Goal: Transaction & Acquisition: Purchase product/service

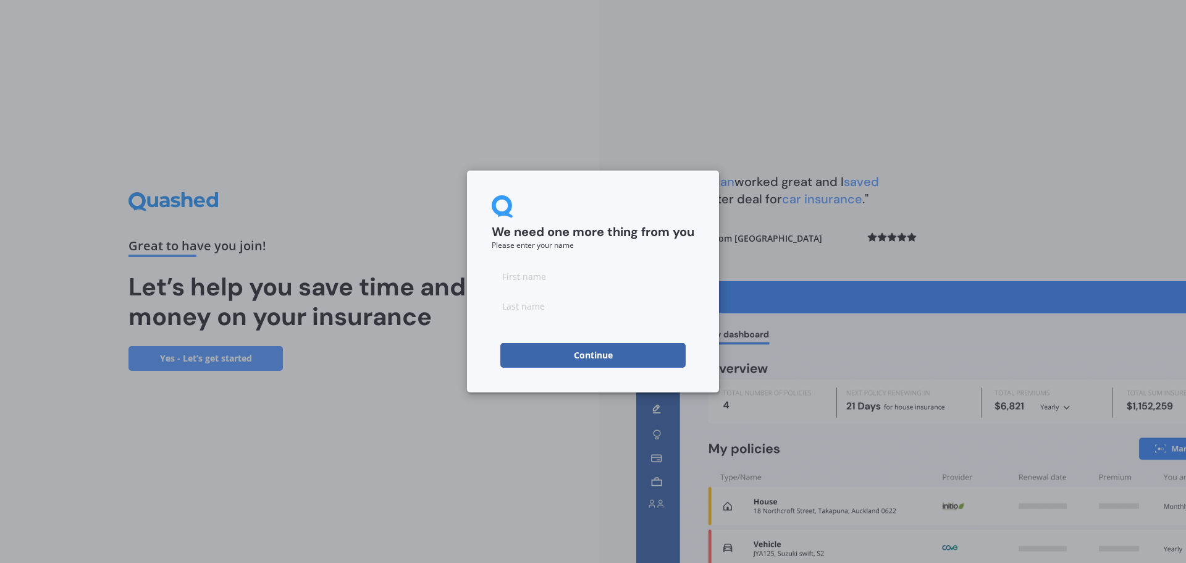
click at [569, 266] on input at bounding box center [593, 276] width 203 height 25
type input "[PERSON_NAME]"
type input "Nicoll"
click at [605, 357] on button "Continue" at bounding box center [592, 355] width 185 height 25
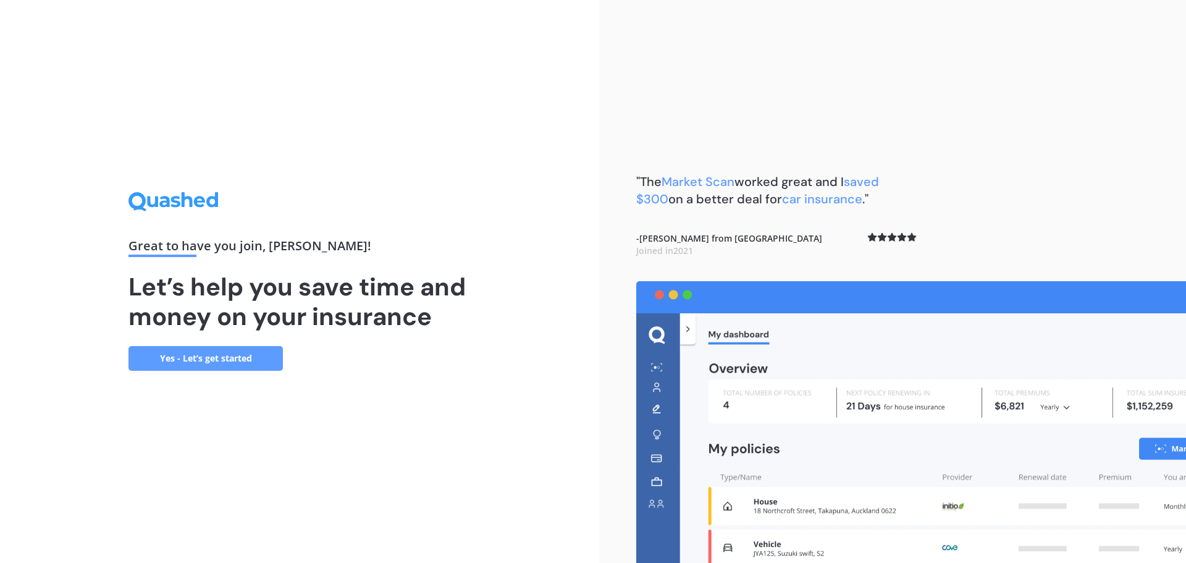
click at [194, 355] on link "Yes - Let’s get started" at bounding box center [205, 358] width 154 height 25
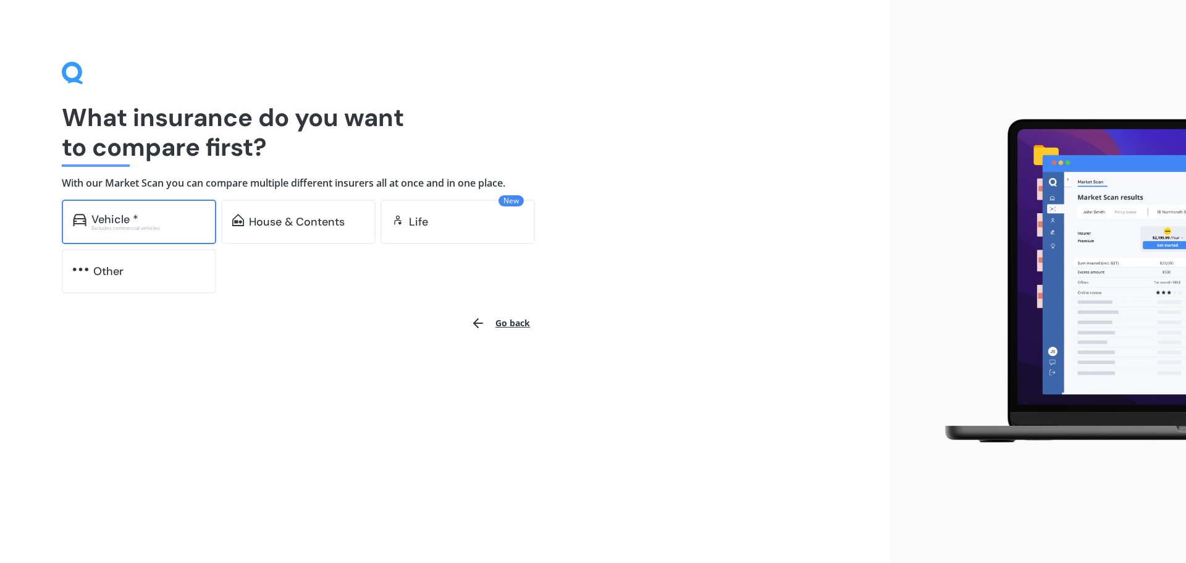
click at [153, 222] on div "Vehicle *" at bounding box center [148, 219] width 114 height 12
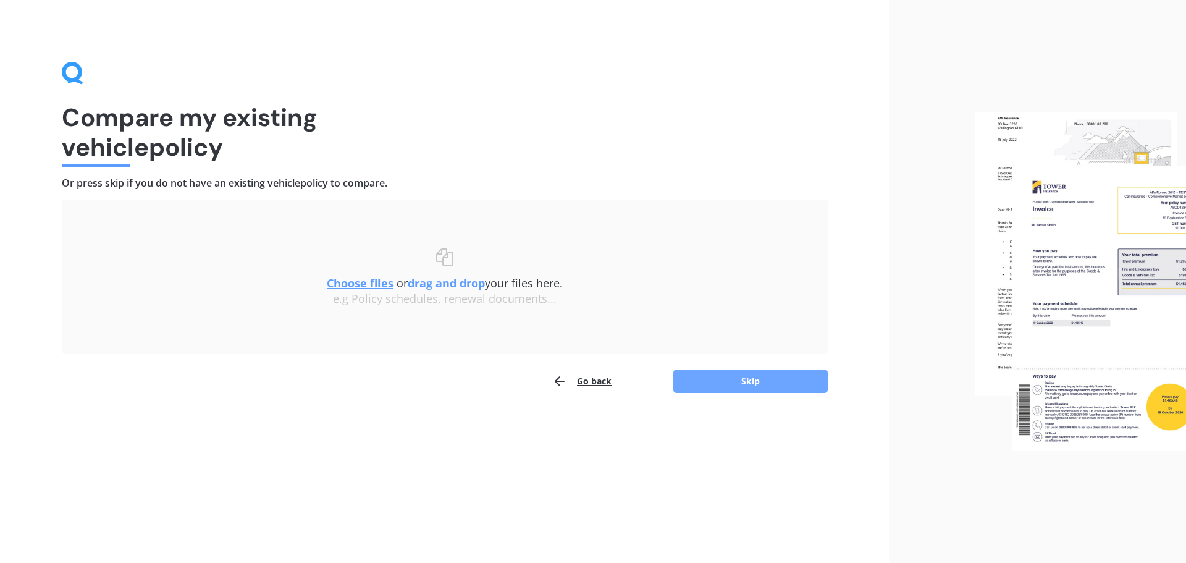
click at [754, 377] on button "Skip" at bounding box center [750, 380] width 154 height 23
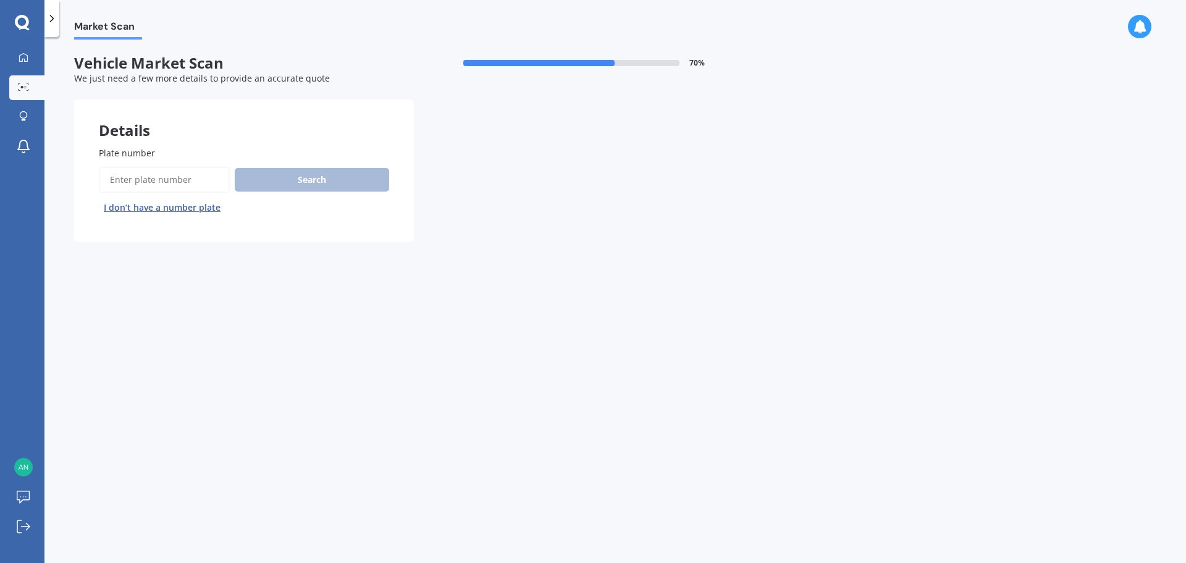
click at [156, 180] on input "Plate number" at bounding box center [164, 180] width 131 height 26
type input "jqd422"
click at [276, 178] on button "Search" at bounding box center [312, 179] width 154 height 23
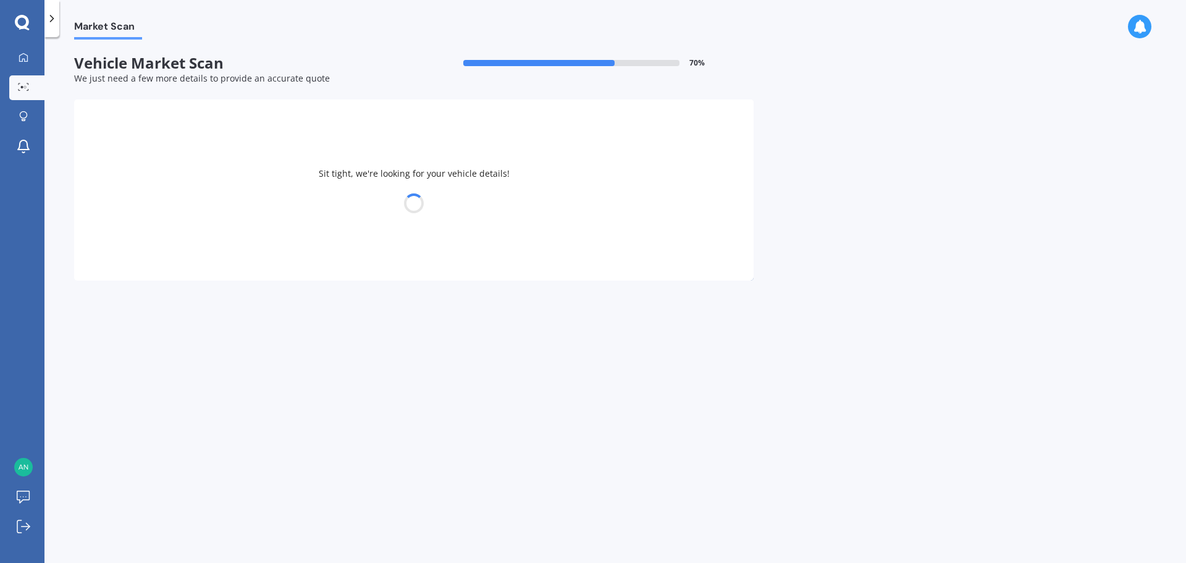
select select "FORD"
select select "FOCUS"
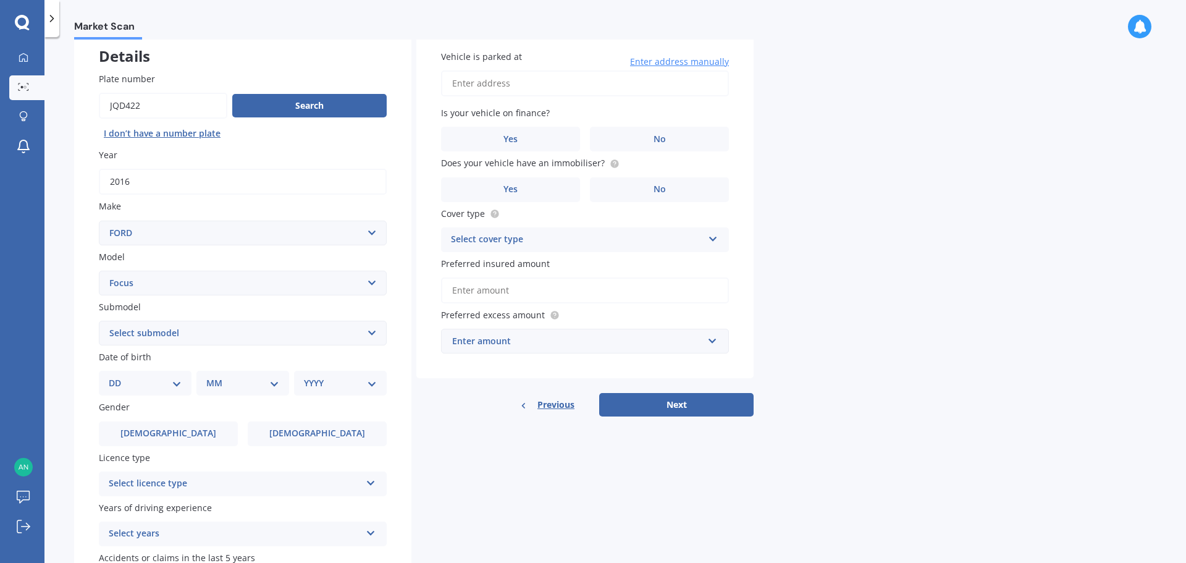
scroll to position [124, 0]
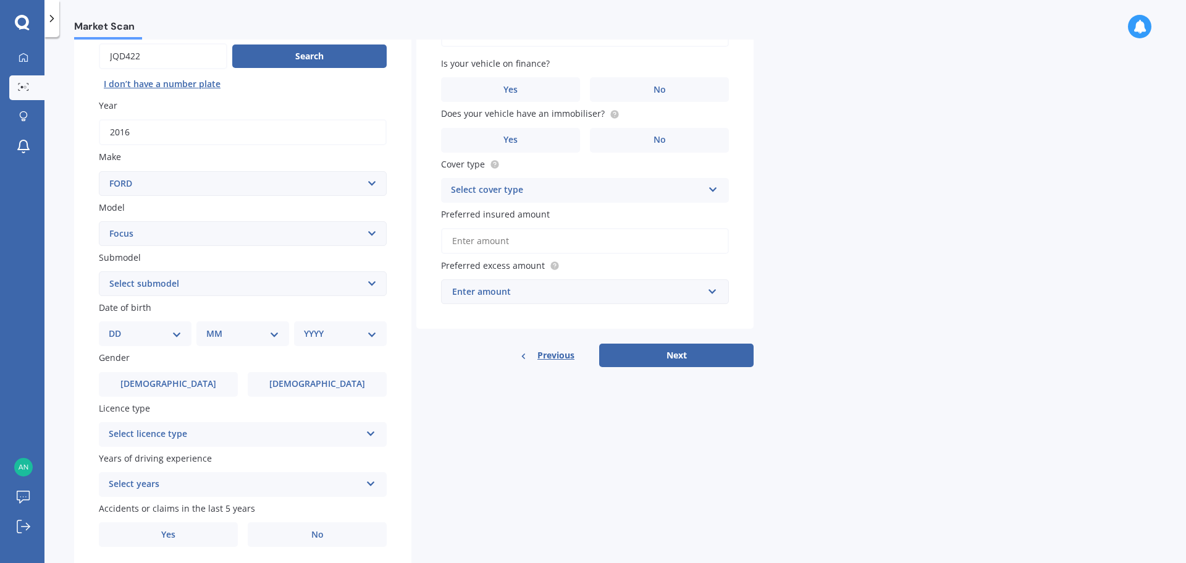
click at [366, 278] on select "Select submodel (All other) 1.8 TDCi Turbo Diesel Wagon 2.0 Petrol Wagon Ambien…" at bounding box center [243, 283] width 288 height 25
select select "SPORT 1.5P HATCHBACK"
click at [99, 271] on select "Select submodel (All other) 1.8 TDCi Turbo Diesel Wagon 2.0 Petrol Wagon Ambien…" at bounding box center [243, 283] width 288 height 25
click at [171, 334] on select "DD 01 02 03 04 05 06 07 08 09 10 11 12 13 14 15 16 17 18 19 20 21 22 23 24 25 2…" at bounding box center [145, 334] width 73 height 14
select select "14"
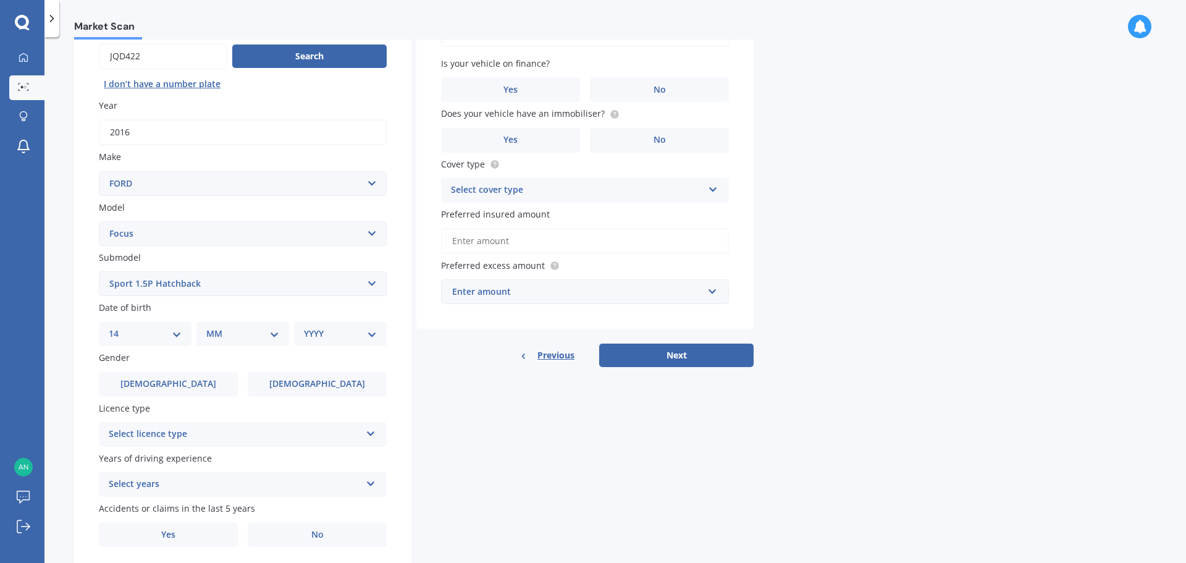
click at [119, 327] on select "DD 01 02 03 04 05 06 07 08 09 10 11 12 13 14 15 16 17 18 19 20 21 22 23 24 25 2…" at bounding box center [145, 334] width 73 height 14
click at [251, 327] on select "MM 01 02 03 04 05 06 07 08 09 10 11 12" at bounding box center [245, 334] width 68 height 14
select select "10"
click at [211, 327] on select "MM 01 02 03 04 05 06 07 08 09 10 11 12" at bounding box center [245, 334] width 68 height 14
click at [347, 327] on select "YYYY 2025 2024 2023 2022 2021 2020 2019 2018 2017 2016 2015 2014 2013 2012 2011…" at bounding box center [338, 334] width 68 height 14
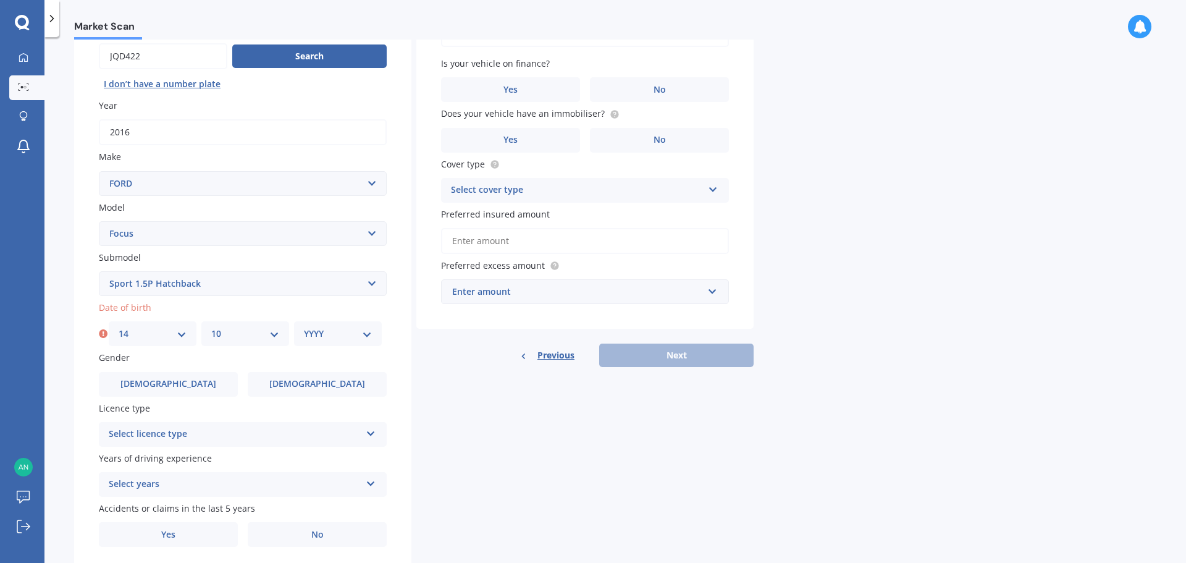
select select "1997"
click at [304, 327] on select "YYYY 2025 2024 2023 2022 2021 2020 2019 2018 2017 2016 2015 2014 2013 2012 2011…" at bounding box center [338, 334] width 68 height 14
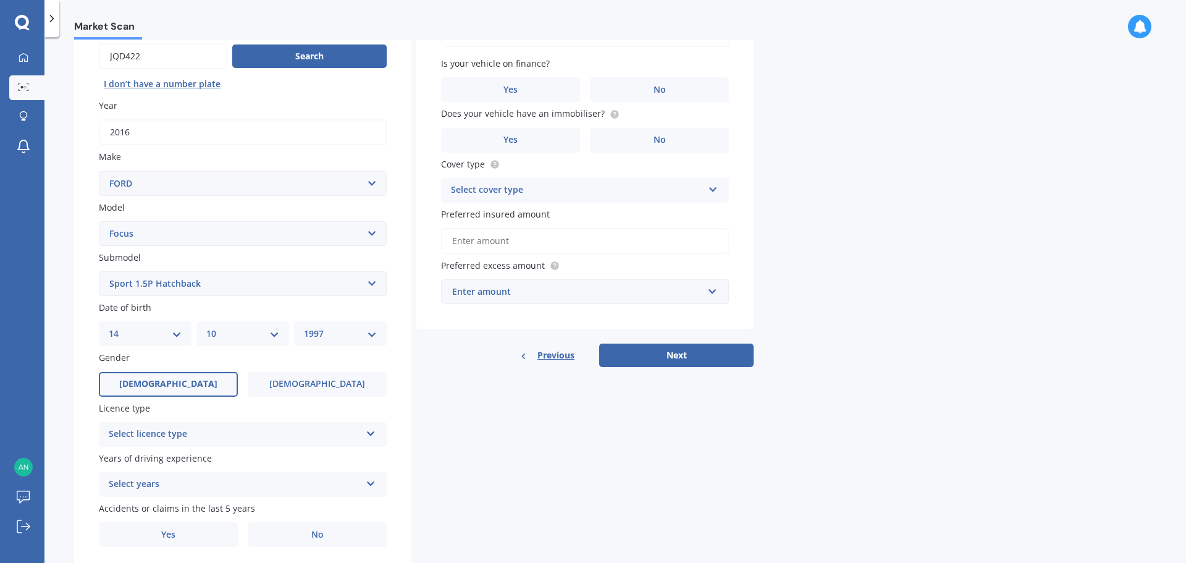
click at [179, 384] on span "Male" at bounding box center [168, 384] width 98 height 11
click at [0, 0] on input "Male" at bounding box center [0, 0] width 0 height 0
click at [229, 439] on div "Select licence type" at bounding box center [235, 434] width 252 height 15
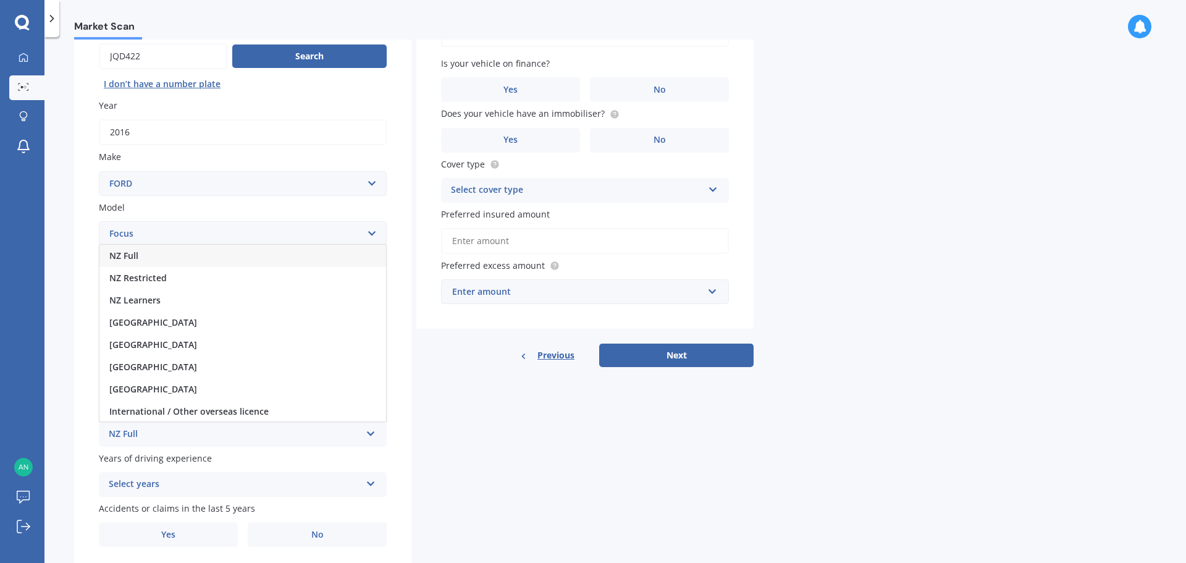
click at [218, 255] on div "NZ Full" at bounding box center [242, 256] width 287 height 22
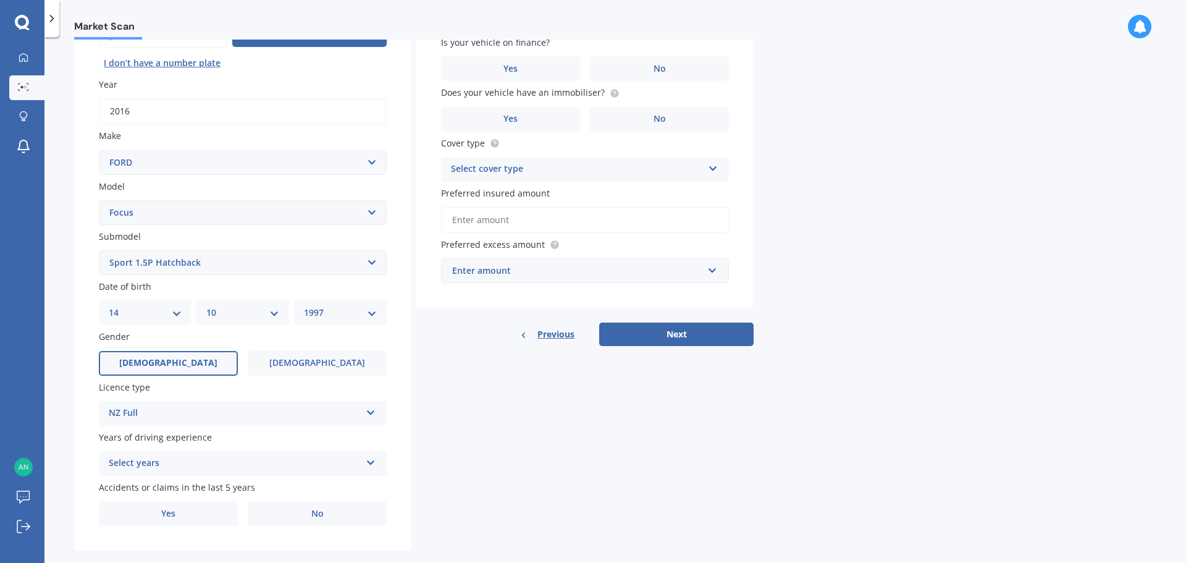
scroll to position [164, 0]
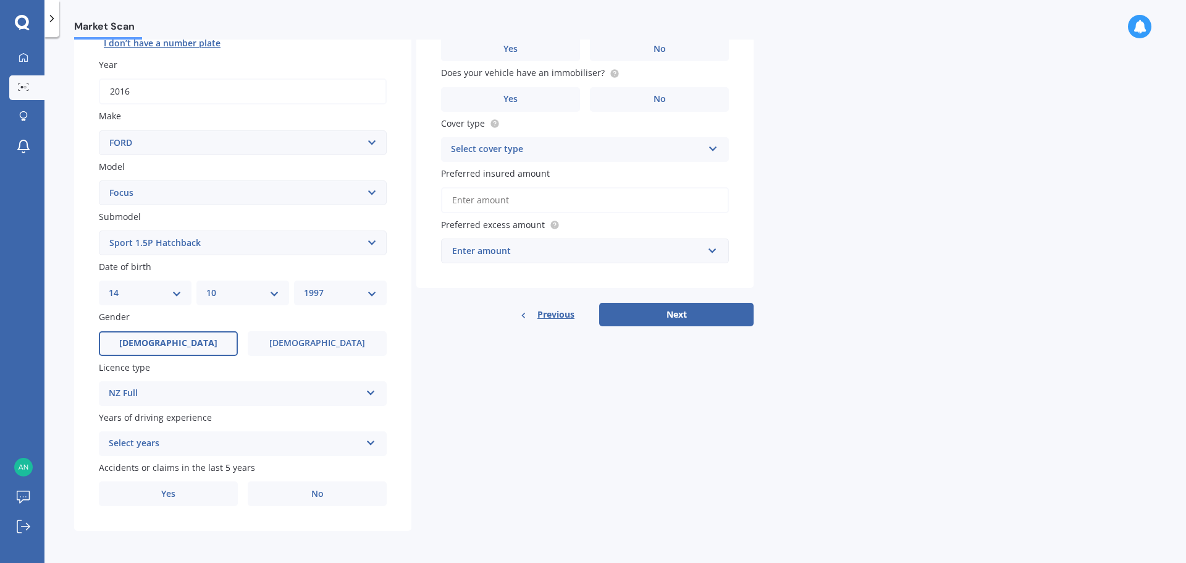
click at [320, 441] on div "Select years" at bounding box center [235, 443] width 252 height 15
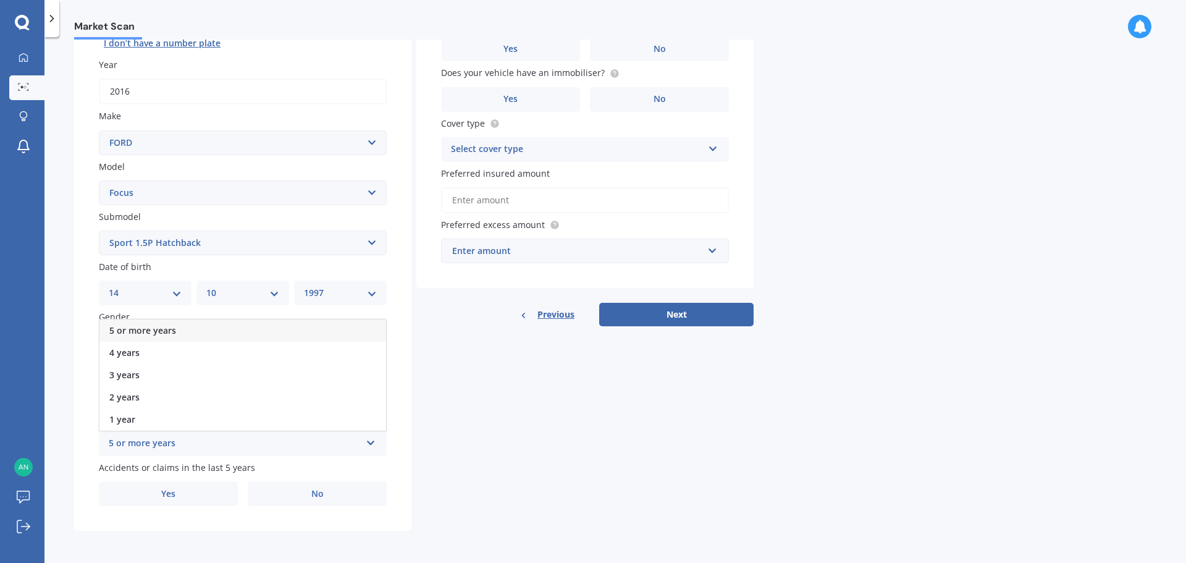
click at [322, 325] on div "5 or more years" at bounding box center [242, 330] width 287 height 22
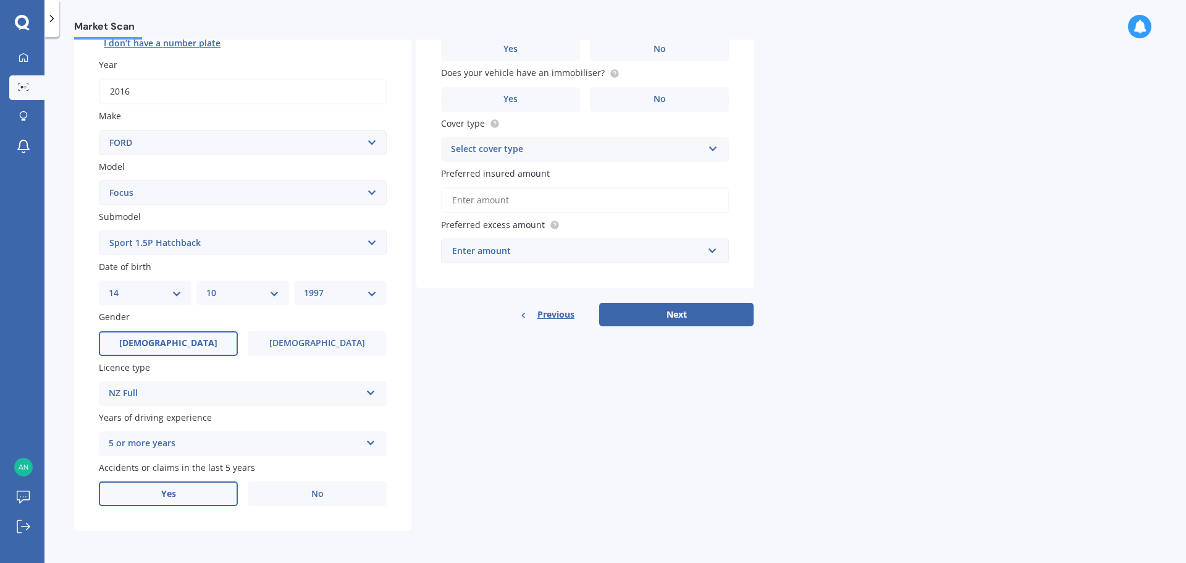
click at [193, 491] on label "Yes" at bounding box center [168, 493] width 139 height 25
click at [0, 0] on input "Yes" at bounding box center [0, 0] width 0 height 0
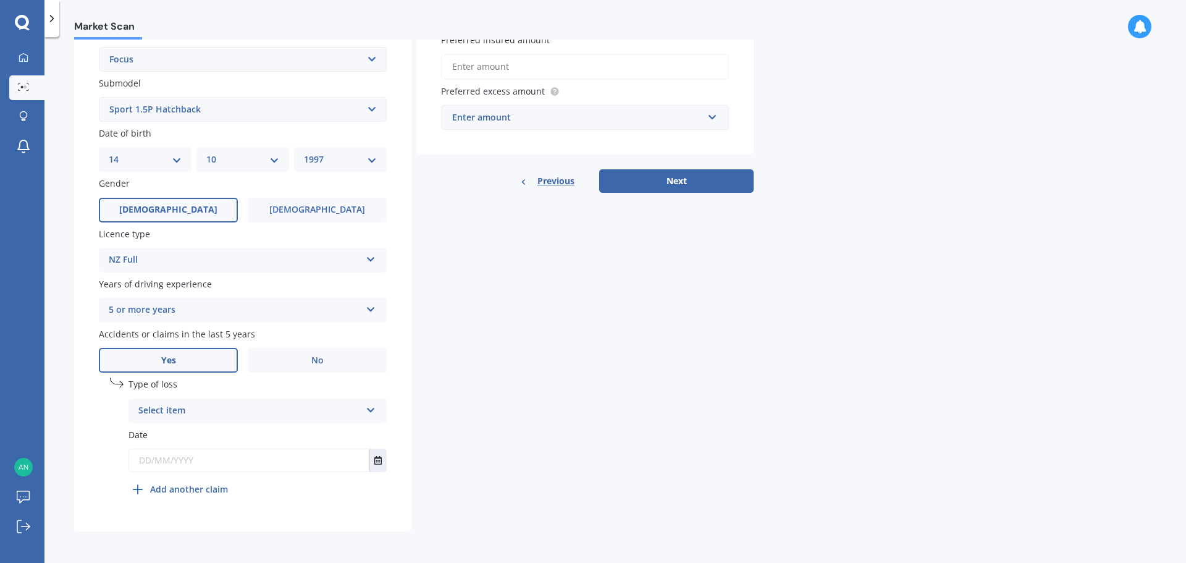
scroll to position [298, 0]
click at [367, 406] on icon at bounding box center [371, 407] width 11 height 9
click at [330, 460] on div "Not at fault accident" at bounding box center [257, 456] width 257 height 22
click at [243, 459] on input "text" at bounding box center [249, 459] width 240 height 22
type input "01/06/2021"
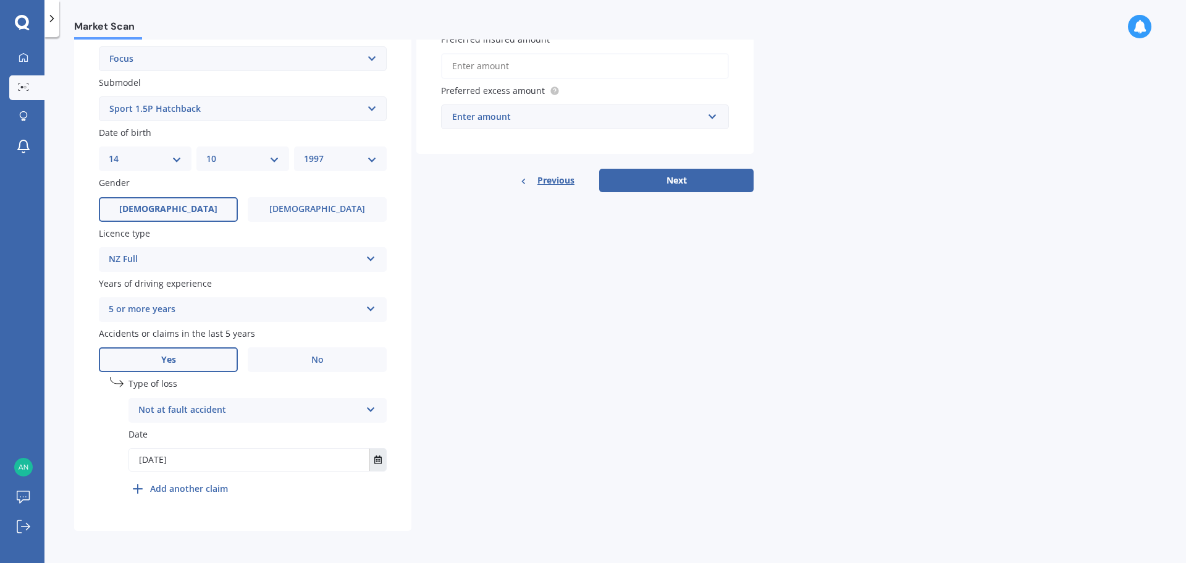
click at [378, 457] on icon "Select date" at bounding box center [377, 459] width 7 height 9
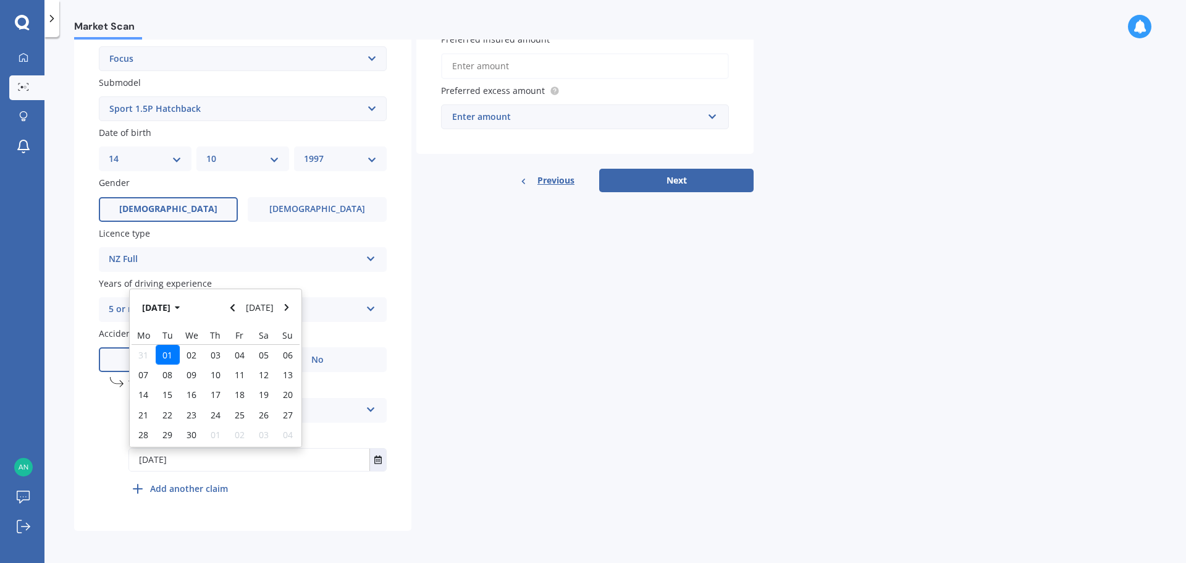
click at [169, 350] on span "01" at bounding box center [167, 355] width 10 height 12
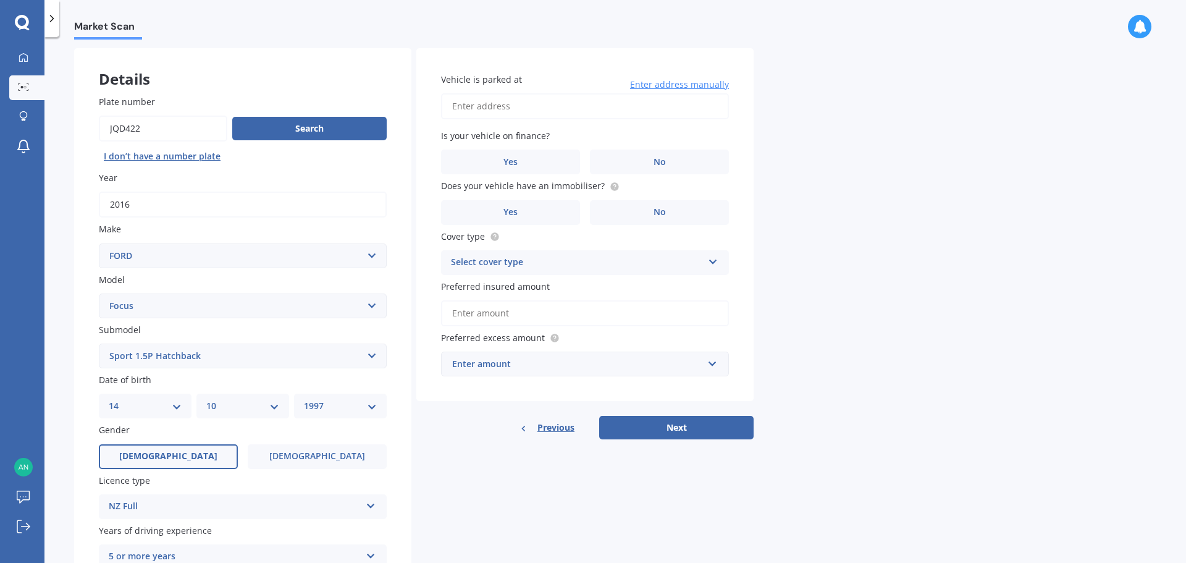
scroll to position [0, 0]
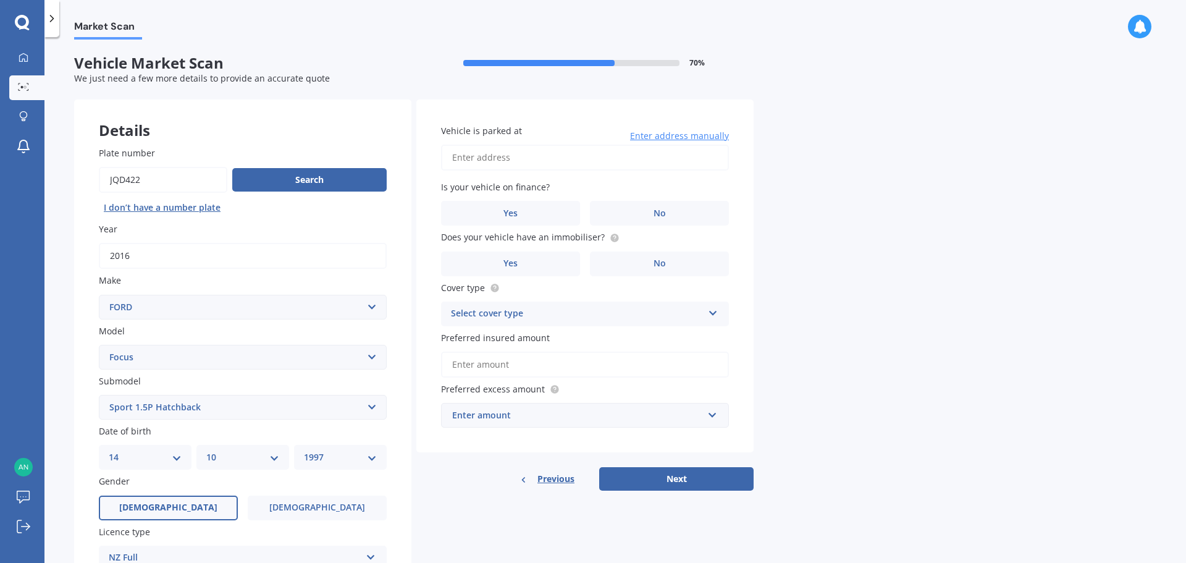
click at [586, 158] on input "Vehicle is parked at" at bounding box center [585, 158] width 288 height 26
type input "9 Rock Isle Road, Torbay, Auckland 0630"
click at [665, 214] on span "No" at bounding box center [660, 213] width 12 height 11
click at [0, 0] on input "No" at bounding box center [0, 0] width 0 height 0
click at [657, 266] on span "No" at bounding box center [660, 263] width 12 height 11
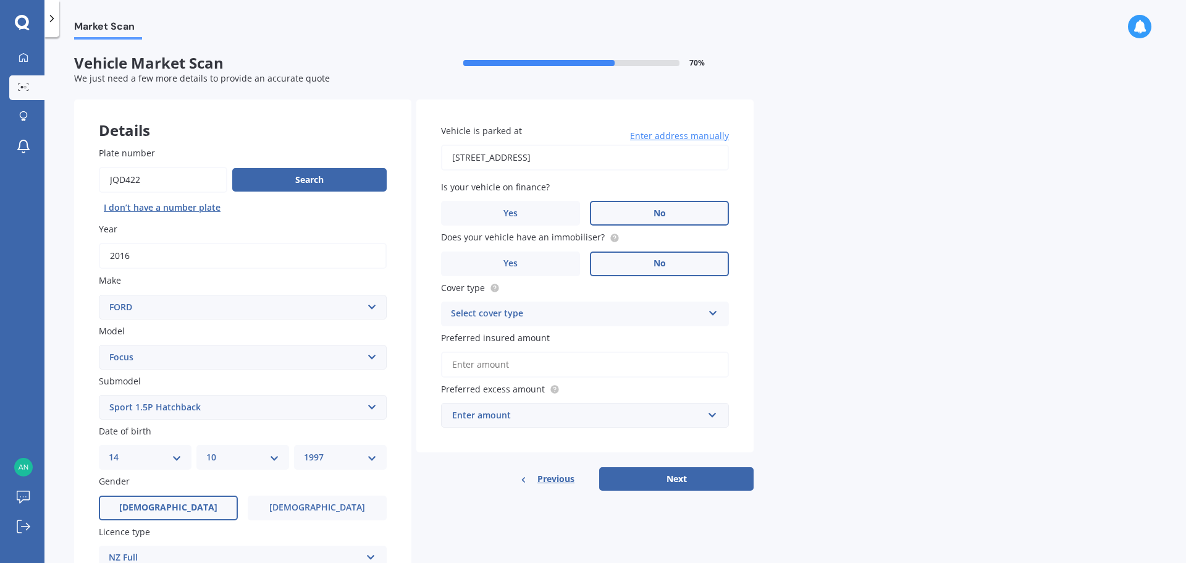
click at [0, 0] on input "No" at bounding box center [0, 0] width 0 height 0
click at [654, 314] on div "Select cover type" at bounding box center [577, 313] width 252 height 15
click at [627, 336] on div "Comprehensive" at bounding box center [585, 338] width 287 height 22
click at [612, 362] on input "Preferred insured amount" at bounding box center [585, 364] width 288 height 26
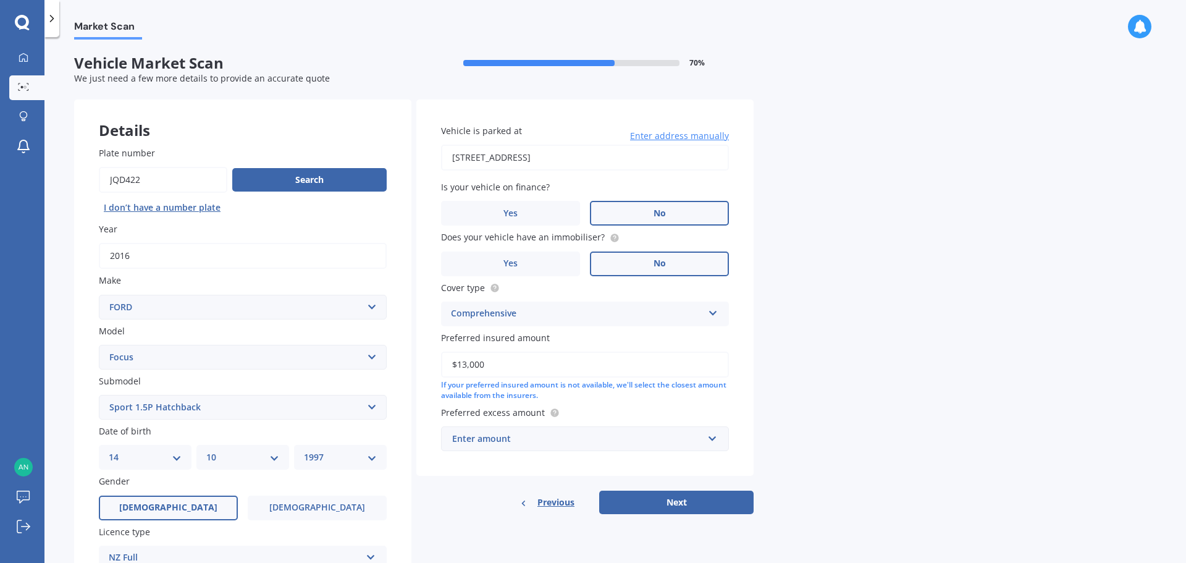
type input "$13,000"
click at [617, 440] on div "Enter amount" at bounding box center [577, 439] width 251 height 14
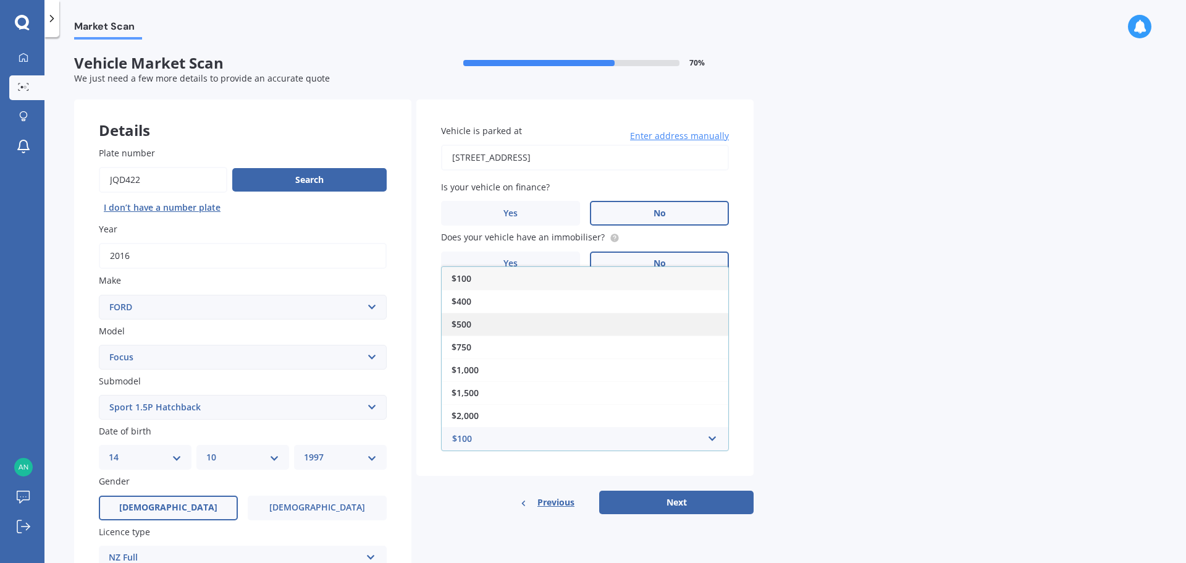
click at [610, 330] on div "$500" at bounding box center [585, 324] width 287 height 23
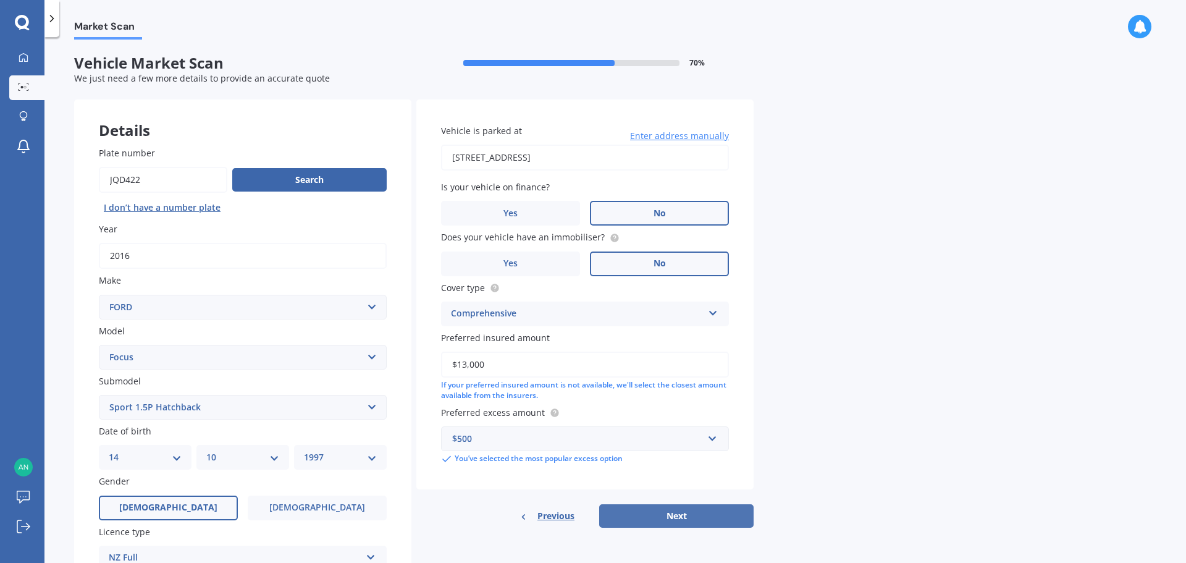
click at [686, 517] on button "Next" at bounding box center [676, 515] width 154 height 23
select select "14"
select select "10"
select select "1997"
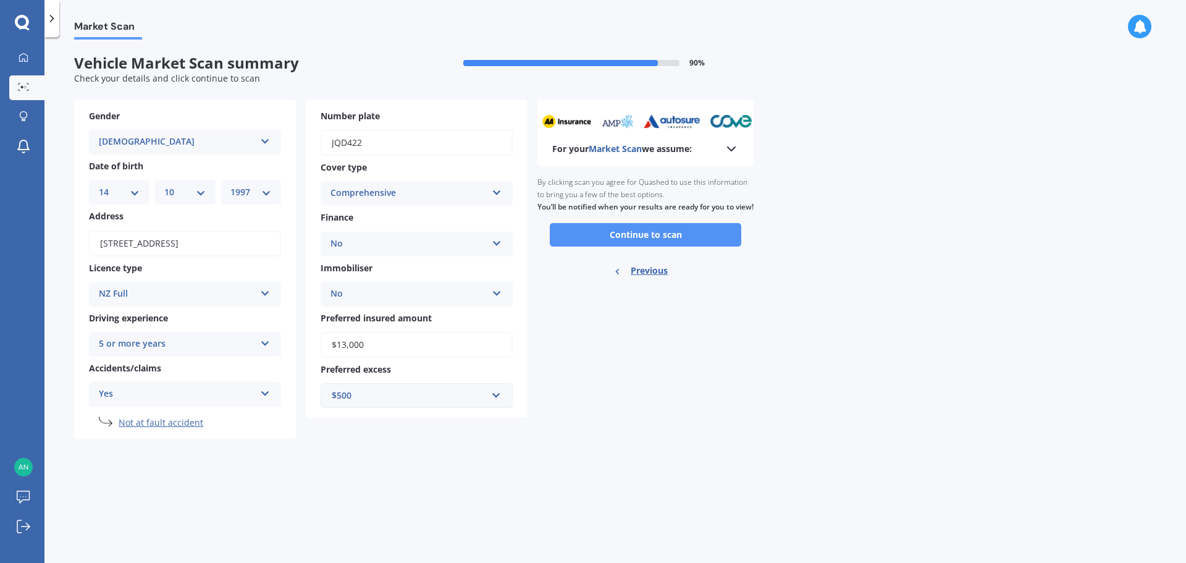
click at [625, 242] on button "Continue to scan" at bounding box center [645, 234] width 191 height 23
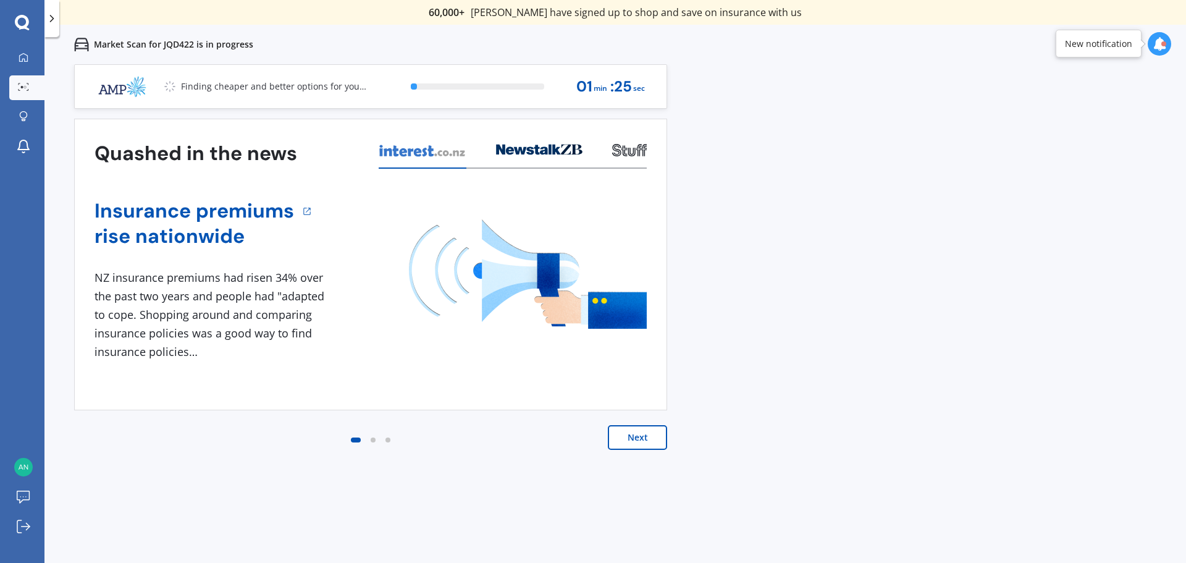
click at [633, 439] on button "Next" at bounding box center [637, 437] width 59 height 25
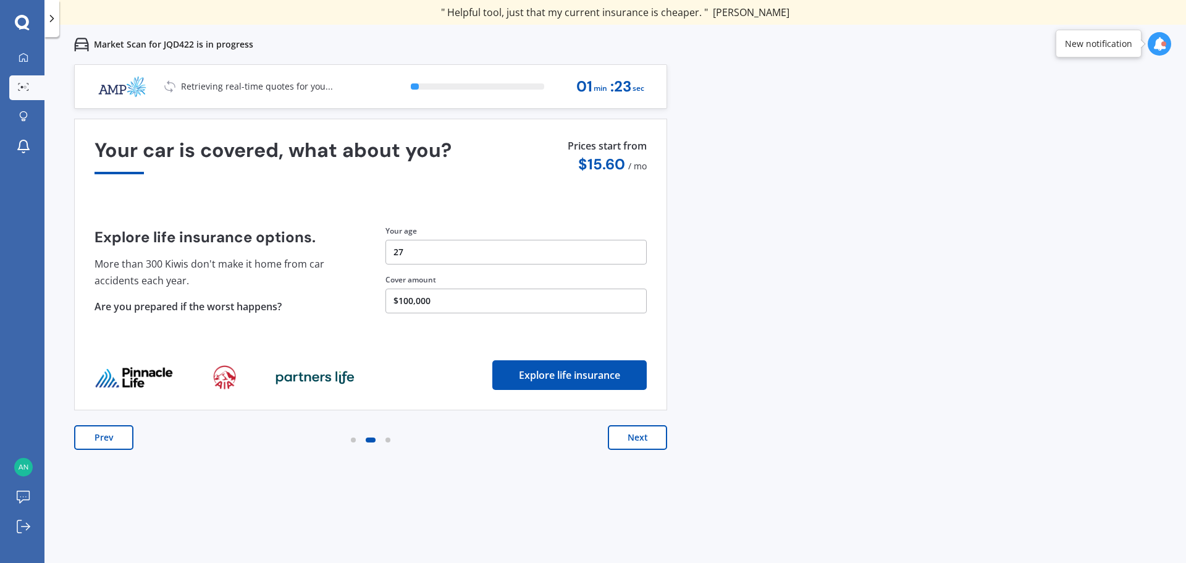
click at [633, 439] on button "Next" at bounding box center [637, 437] width 59 height 25
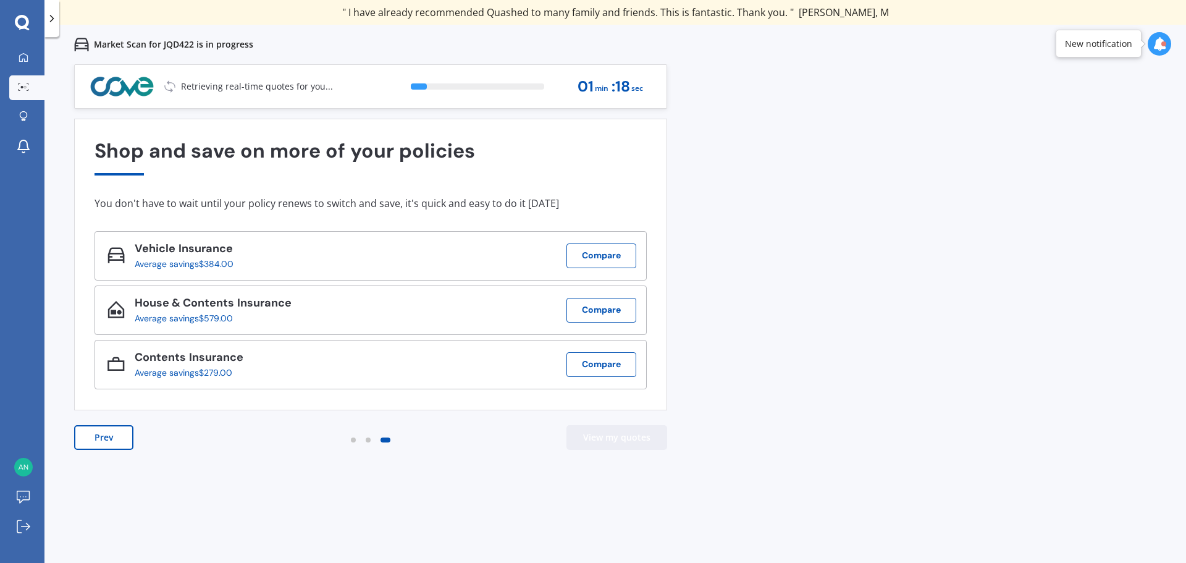
click at [625, 435] on button "View my quotes" at bounding box center [616, 437] width 101 height 25
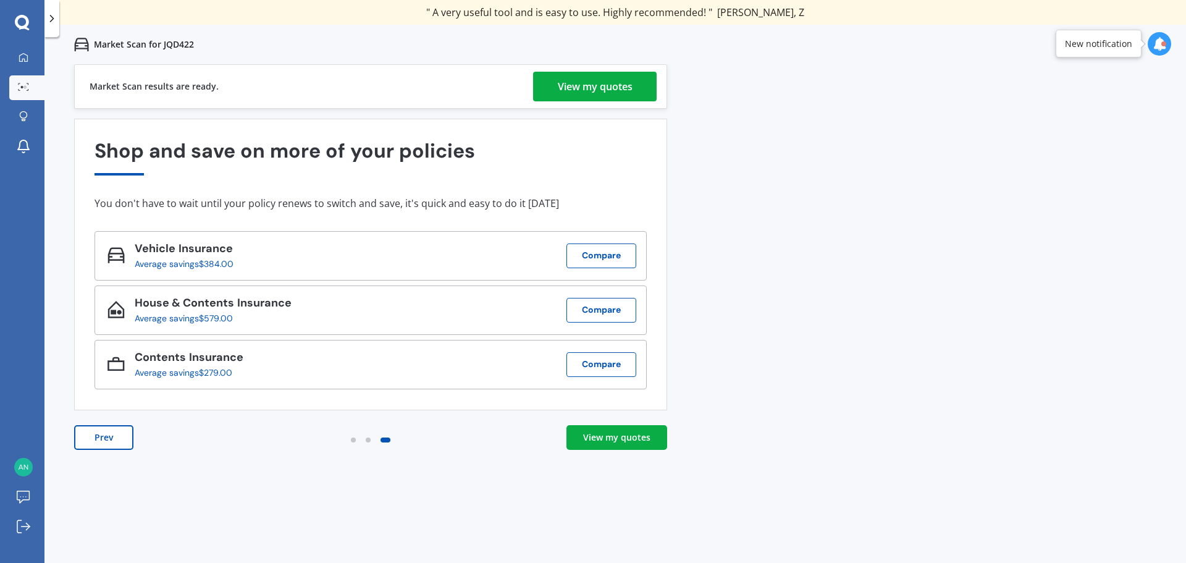
click at [620, 435] on div "View my quotes" at bounding box center [616, 437] width 67 height 12
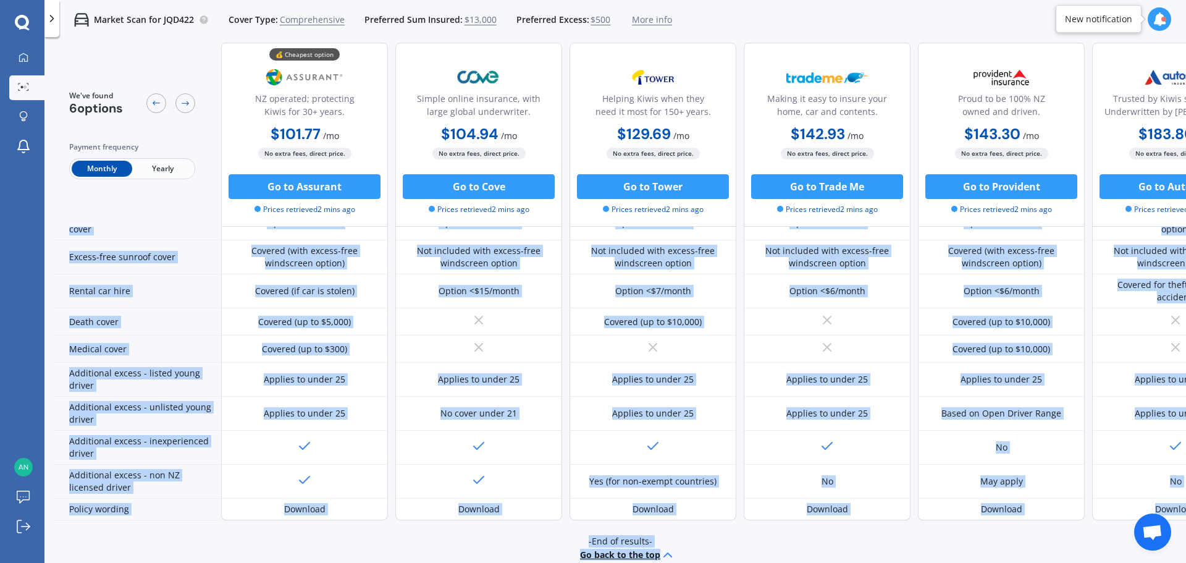
drag, startPoint x: 660, startPoint y: 550, endPoint x: 761, endPoint y: 560, distance: 101.8
click at [761, 560] on div "We've found 6 options Payment frequency Monthly Yearly 💰 Cheapest option NZ ope…" at bounding box center [620, 323] width 1132 height 560
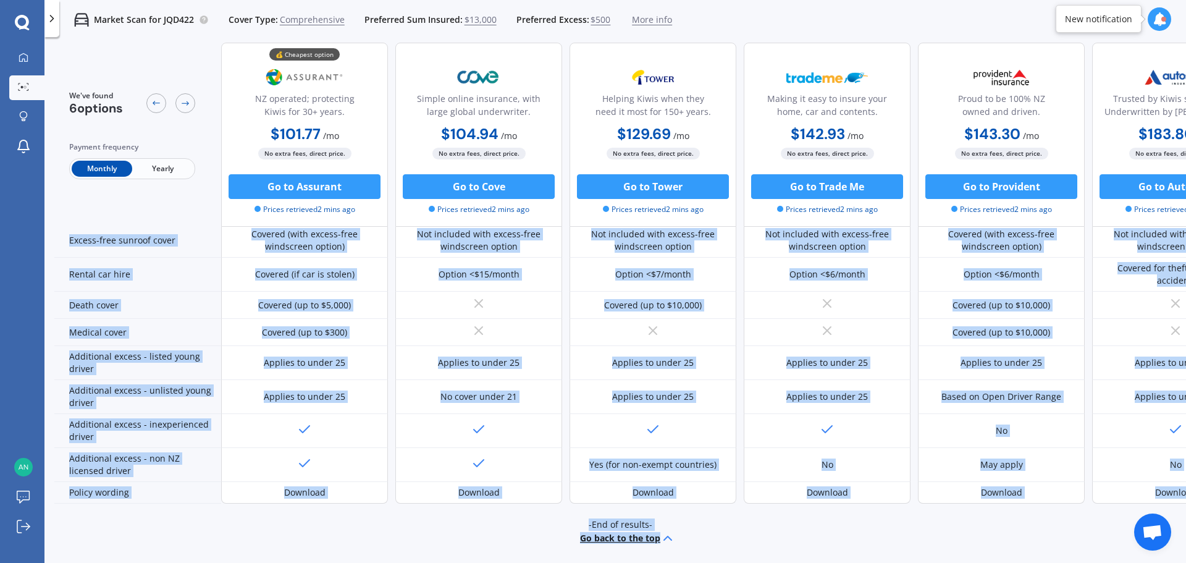
click at [715, 503] on div "-End of results- Go back to the top" at bounding box center [620, 531] width 1132 height 57
